Goal: Browse casually: Explore the website without a specific task or goal

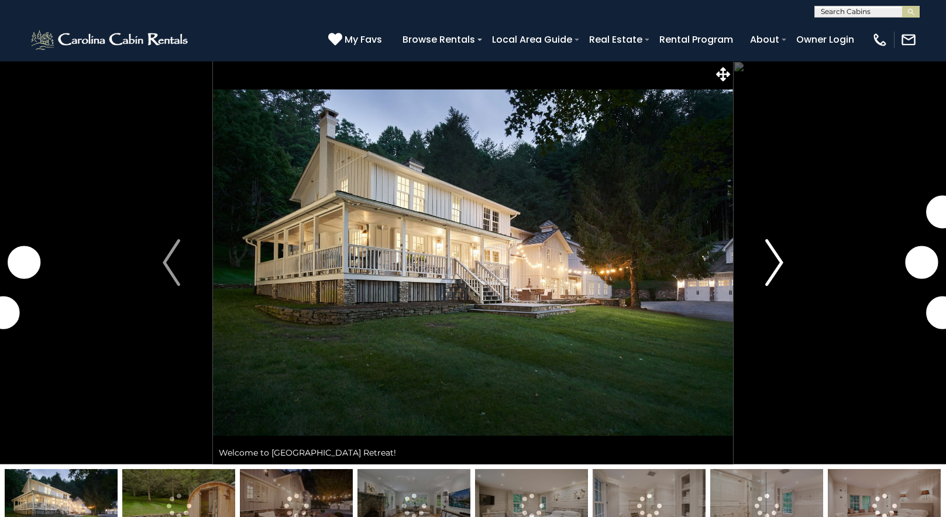
click at [776, 262] on img "Next" at bounding box center [775, 262] width 18 height 47
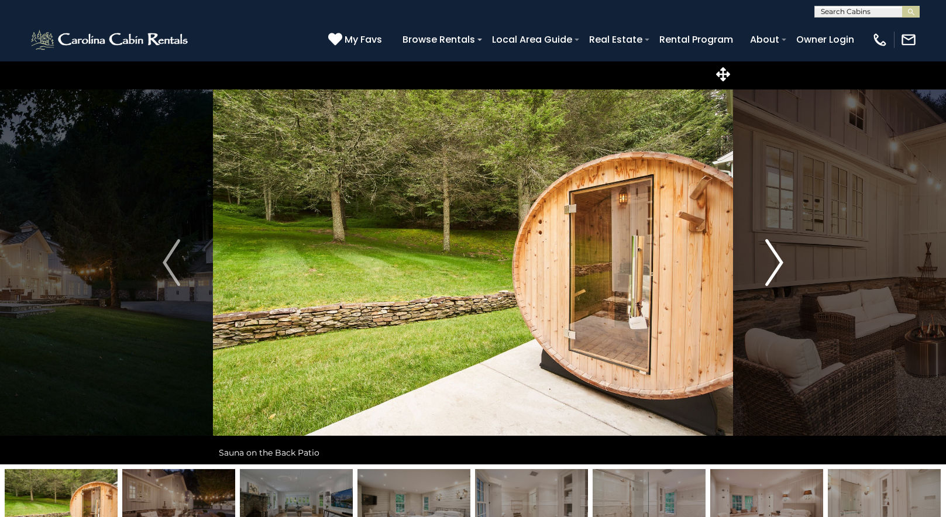
click at [776, 262] on img "Next" at bounding box center [775, 262] width 18 height 47
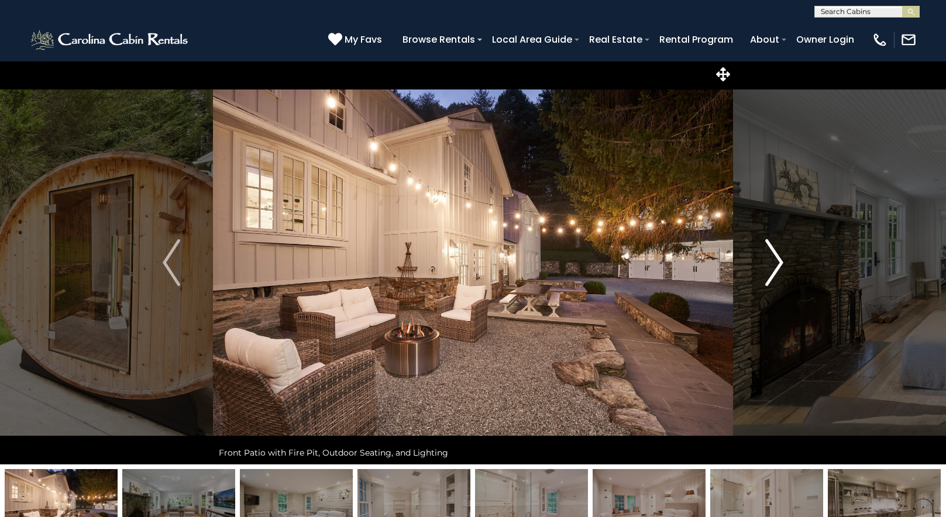
click at [776, 262] on img "Next" at bounding box center [775, 262] width 18 height 47
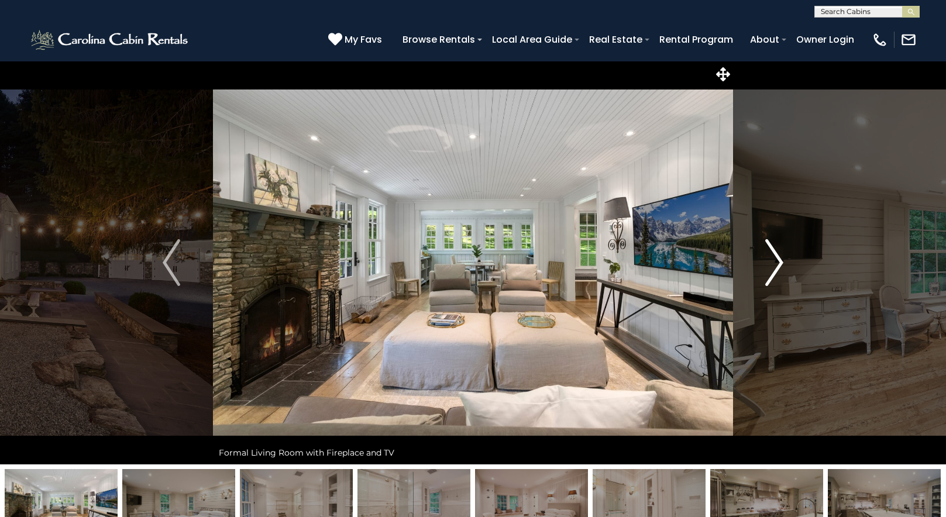
click at [776, 262] on img "Next" at bounding box center [775, 262] width 18 height 47
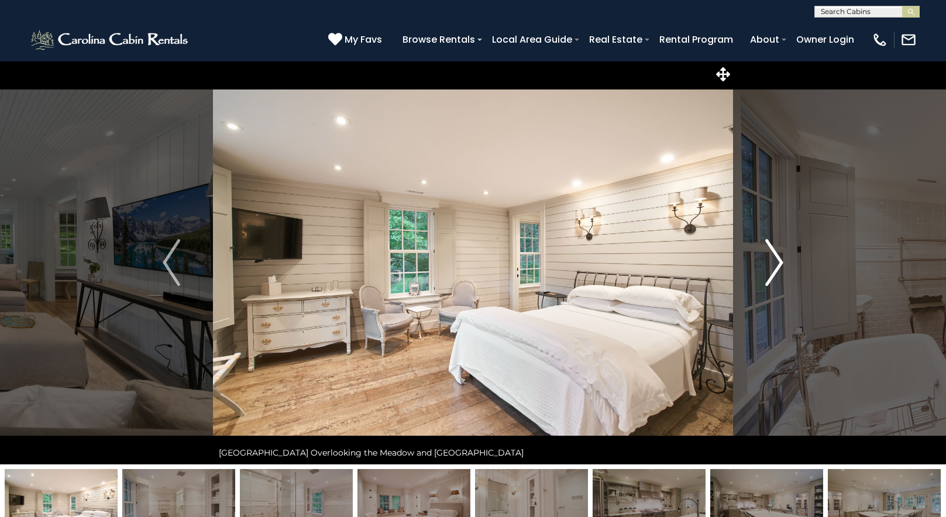
click at [776, 262] on img "Next" at bounding box center [775, 262] width 18 height 47
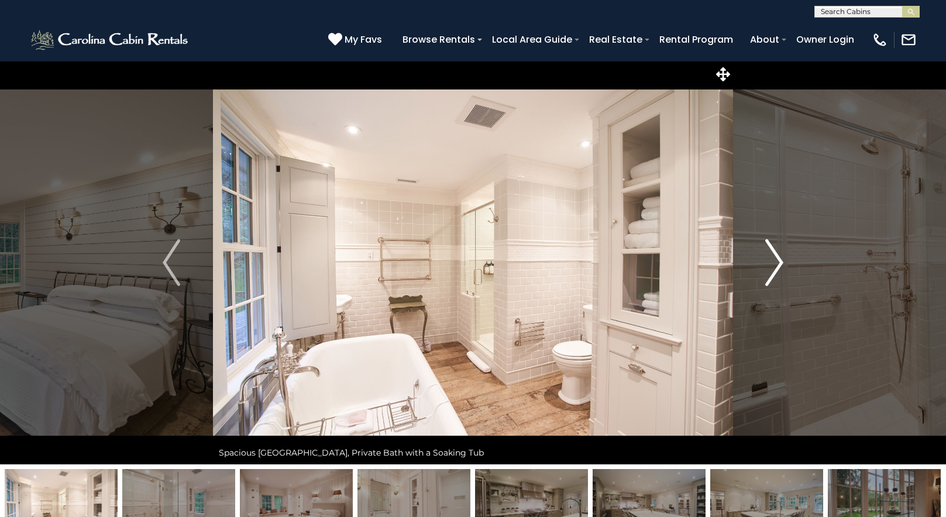
click at [776, 262] on img "Next" at bounding box center [775, 262] width 18 height 47
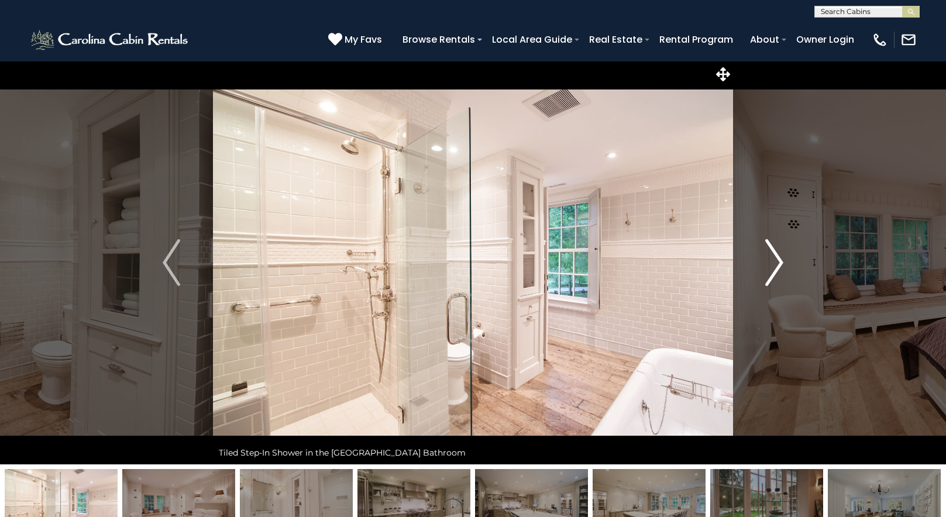
click at [776, 262] on img "Next" at bounding box center [775, 262] width 18 height 47
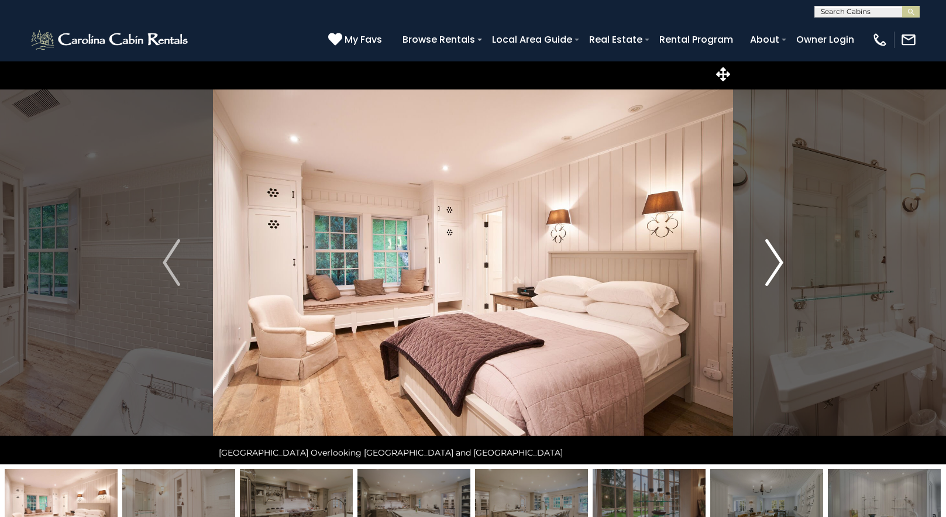
click at [776, 262] on img "Next" at bounding box center [775, 262] width 18 height 47
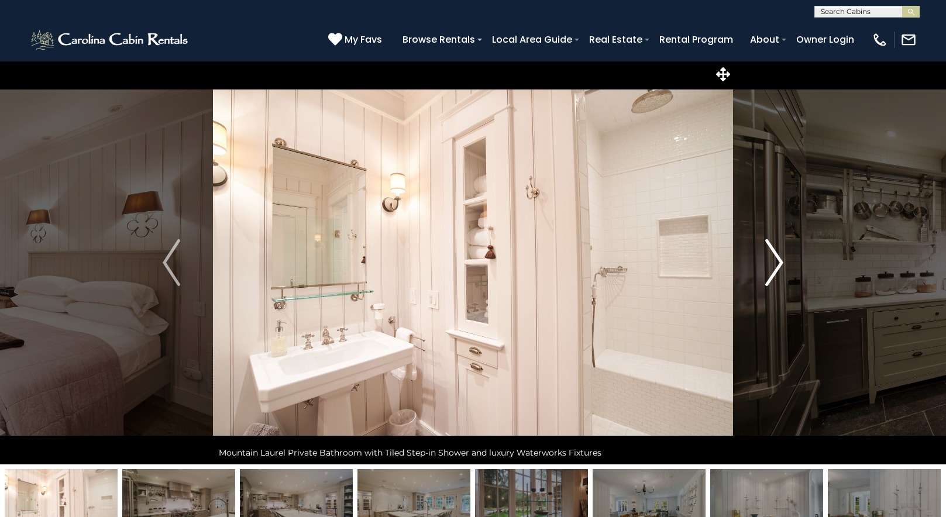
click at [776, 262] on img "Next" at bounding box center [775, 262] width 18 height 47
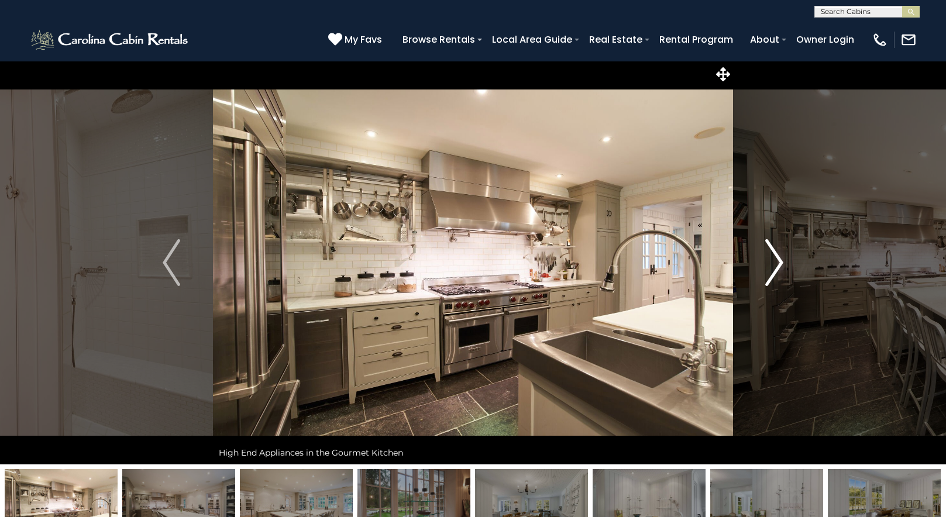
click at [776, 262] on img "Next" at bounding box center [775, 262] width 18 height 47
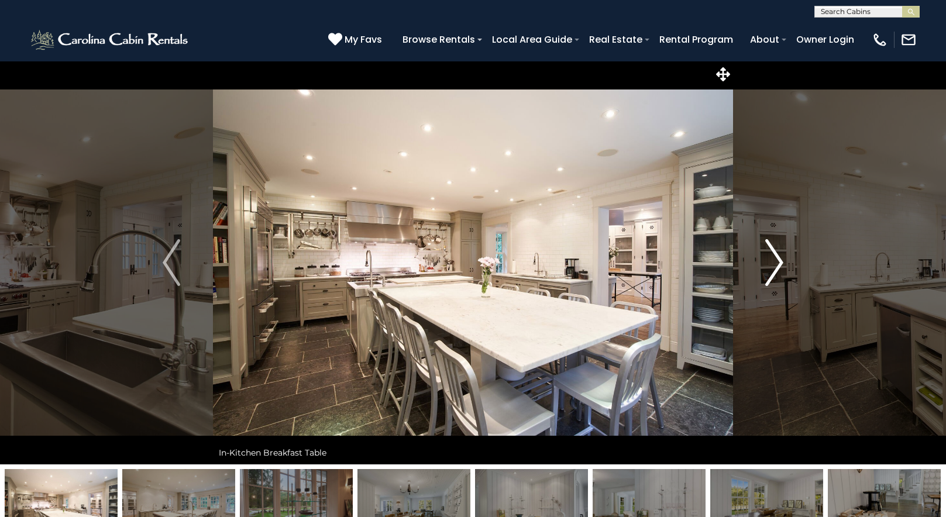
click at [776, 262] on img "Next" at bounding box center [775, 262] width 18 height 47
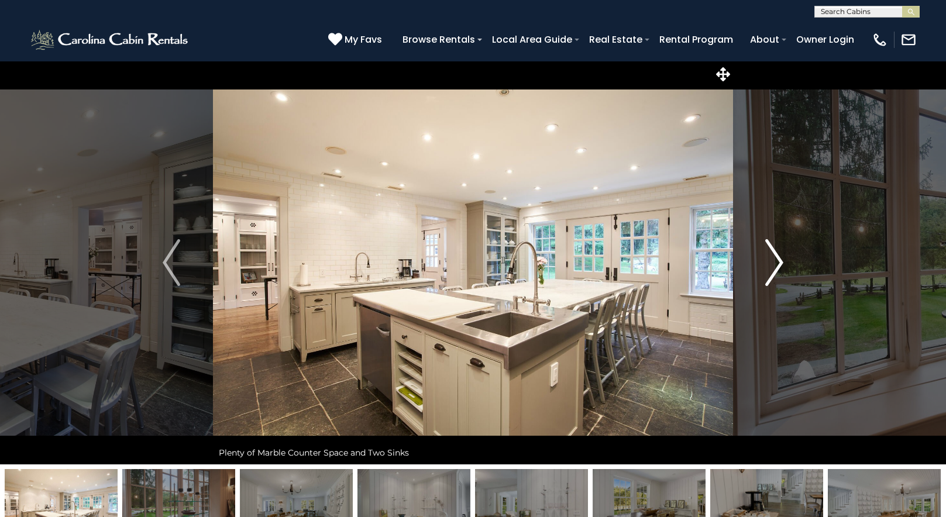
click at [776, 262] on img "Next" at bounding box center [775, 262] width 18 height 47
